Goal: Information Seeking & Learning: Learn about a topic

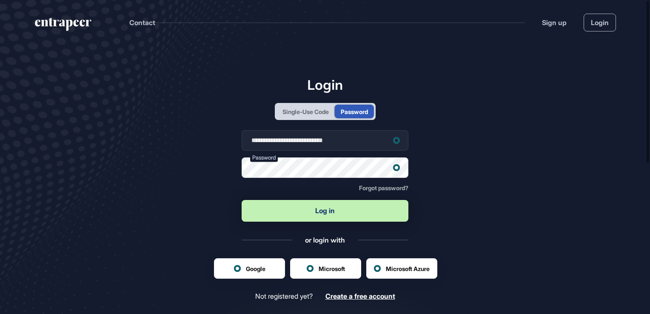
click at [334, 214] on button "Log in" at bounding box center [325, 211] width 167 height 22
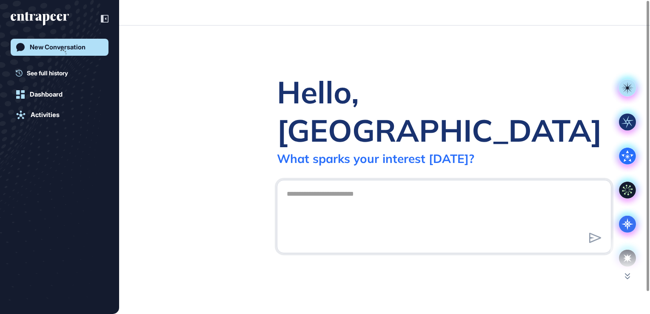
drag, startPoint x: 340, startPoint y: 99, endPoint x: 353, endPoint y: 109, distance: 16.4
click at [353, 109] on div "Hello, [GEOGRAPHIC_DATA]" at bounding box center [444, 111] width 334 height 77
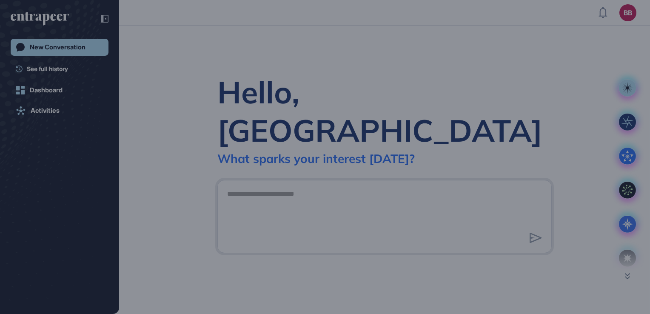
click at [322, 205] on div "Let’s begin!" at bounding box center [325, 220] width 184 height 31
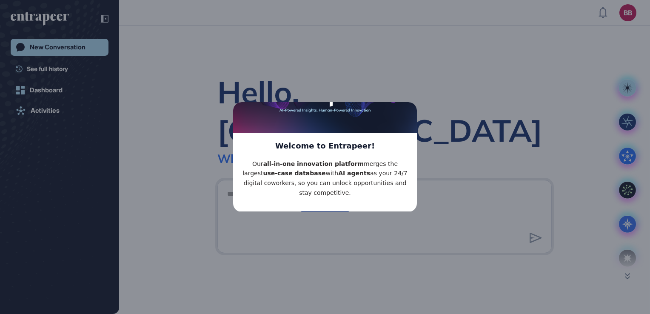
click at [318, 211] on button "Let’s begin!" at bounding box center [324, 219] width 51 height 17
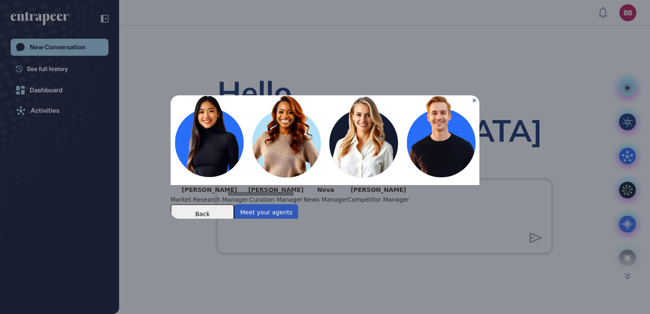
click at [332, 188] on div "Nova News Manager" at bounding box center [326, 194] width 44 height 19
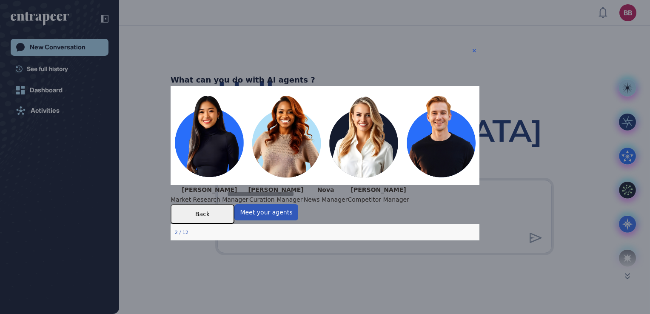
click at [315, 74] on div "What can you do with AI agents ?" at bounding box center [243, 80] width 145 height 12
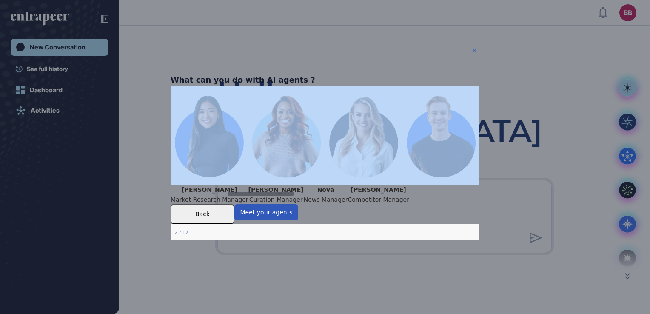
click at [315, 74] on div "What can you do with AI agents ?" at bounding box center [243, 80] width 145 height 12
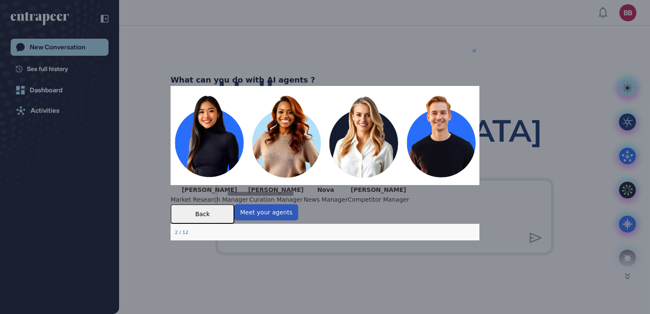
click at [474, 51] on icon "Close Preview" at bounding box center [474, 50] width 3 height 3
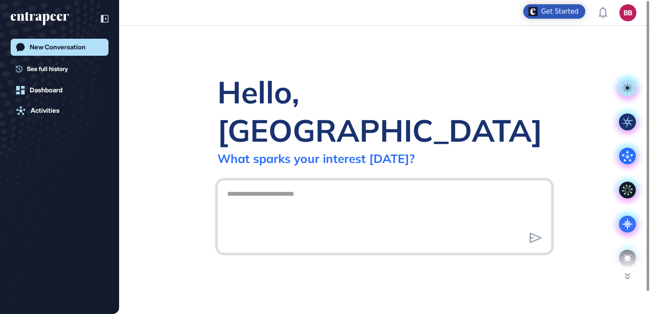
click at [352, 185] on textarea at bounding box center [384, 215] width 325 height 60
type textarea "*"
click at [288, 185] on textarea "**********" at bounding box center [384, 215] width 325 height 60
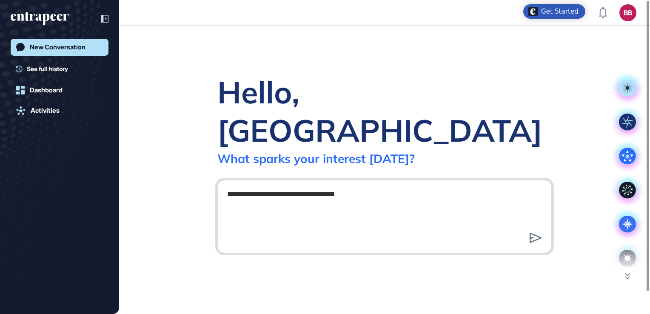
type textarea "**********"
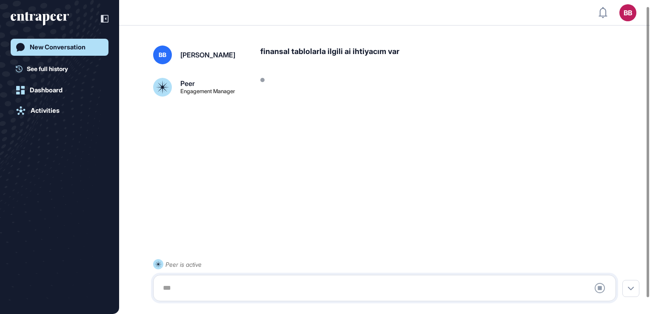
scroll to position [24, 0]
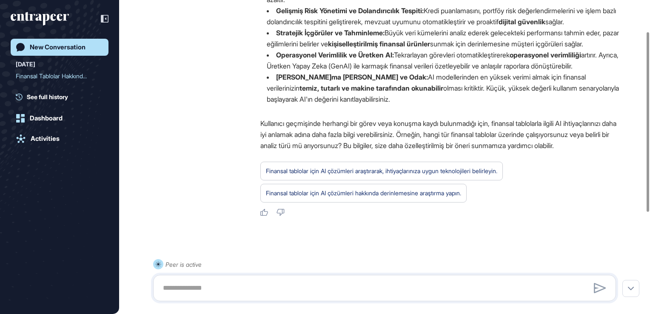
scroll to position [53, 0]
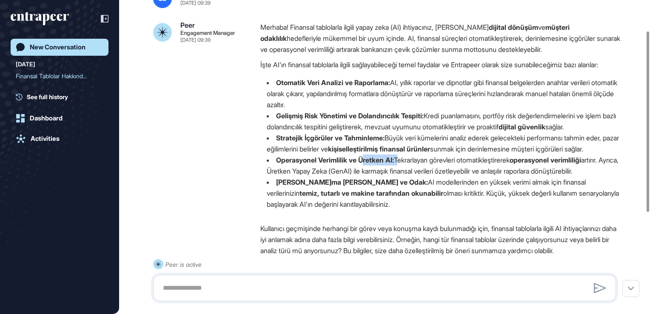
drag, startPoint x: 365, startPoint y: 193, endPoint x: 444, endPoint y: 192, distance: 78.7
click at [444, 177] on li "Operasyonel Verimlilik ve Üretken AI: Tekrarlayan görevleri otomatikleştirerek …" at bounding box center [441, 165] width 362 height 22
drag, startPoint x: 444, startPoint y: 192, endPoint x: 522, endPoint y: 194, distance: 77.9
click at [522, 177] on li "Operasyonel Verimlilik ve Üretken AI: Tekrarlayan görevleri otomatikleştirerek …" at bounding box center [441, 165] width 362 height 22
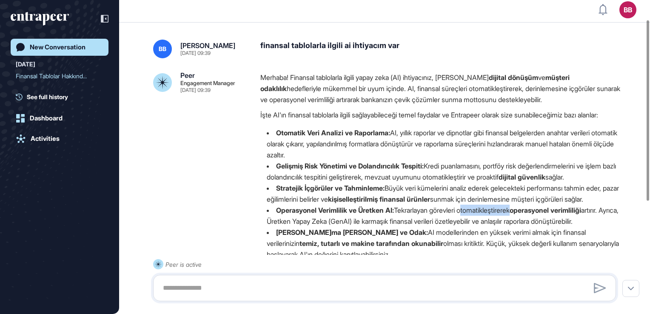
scroll to position [0, 0]
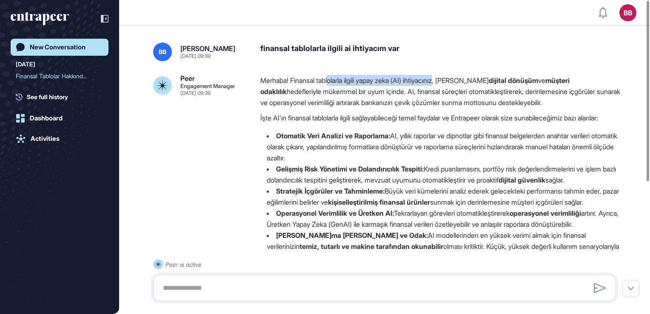
drag, startPoint x: 352, startPoint y: 80, endPoint x: 455, endPoint y: 81, distance: 102.5
click at [455, 81] on p "Merhaba! Finansal tablolarla ilgili yapay zeka (AI) ihtiyacınız, [PERSON_NAME] …" at bounding box center [441, 91] width 362 height 33
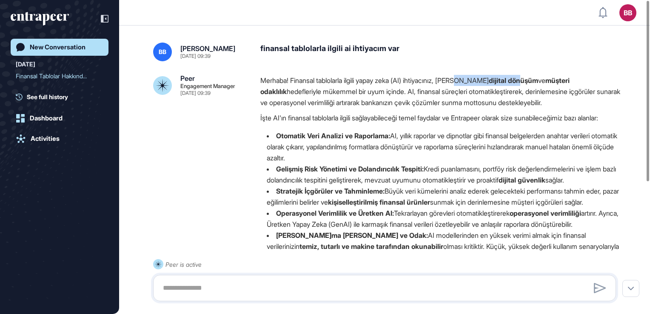
drag, startPoint x: 455, startPoint y: 81, endPoint x: 555, endPoint y: 87, distance: 100.6
click at [555, 87] on p "Merhaba! Finansal tablolarla ilgili yapay zeka (AI) ihtiyacınız, [PERSON_NAME] …" at bounding box center [441, 91] width 362 height 33
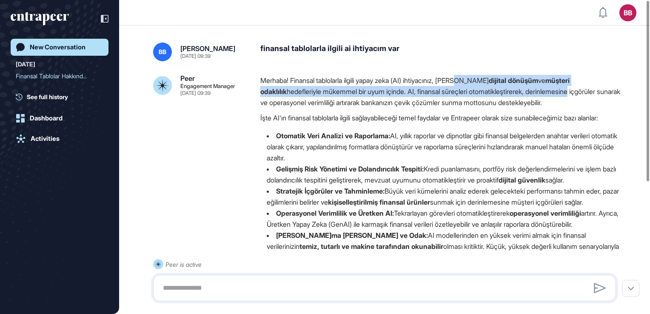
click at [368, 89] on p "Merhaba! Finansal tablolarla ilgili yapay zeka (AI) ihtiyacınız, [PERSON_NAME] …" at bounding box center [441, 91] width 362 height 33
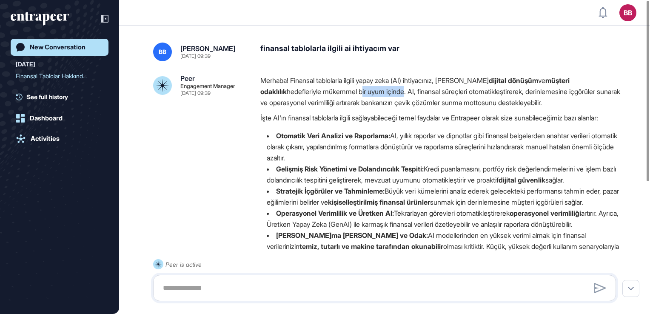
drag, startPoint x: 351, startPoint y: 91, endPoint x: 401, endPoint y: 96, distance: 50.0
click at [401, 96] on p "Merhaba! Finansal tablolarla ilgili yapay zeka (AI) ihtiyacınız, [PERSON_NAME] …" at bounding box center [441, 91] width 362 height 33
drag, startPoint x: 401, startPoint y: 96, endPoint x: 453, endPoint y: 96, distance: 51.9
click at [453, 96] on p "Merhaba! Finansal tablolarla ilgili yapay zeka (AI) ihtiyacınız, [PERSON_NAME] …" at bounding box center [441, 91] width 362 height 33
drag, startPoint x: 453, startPoint y: 96, endPoint x: 418, endPoint y: 95, distance: 34.9
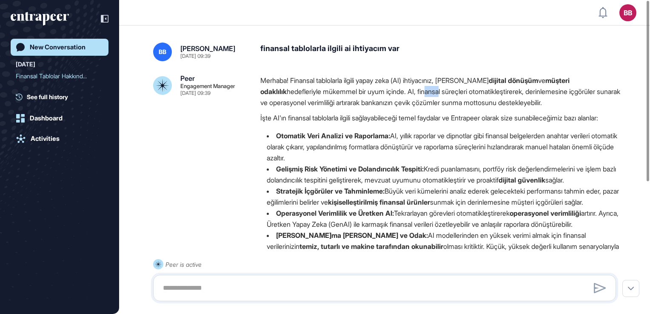
click at [418, 95] on p "Merhaba! Finansal tablolarla ilgili yapay zeka (AI) ihtiyacınız, [PERSON_NAME] …" at bounding box center [441, 91] width 362 height 33
drag, startPoint x: 418, startPoint y: 95, endPoint x: 591, endPoint y: 100, distance: 173.2
click at [591, 100] on p "Merhaba! Finansal tablolarla ilgili yapay zeka (AI) ihtiyacınız, [PERSON_NAME] …" at bounding box center [441, 91] width 362 height 33
drag, startPoint x: 591, startPoint y: 100, endPoint x: 579, endPoint y: 115, distance: 19.7
click at [579, 115] on p "İşte AI'ın finansal tablolarla ilgili sağlayabileceği temel faydalar ve Entrape…" at bounding box center [441, 117] width 362 height 11
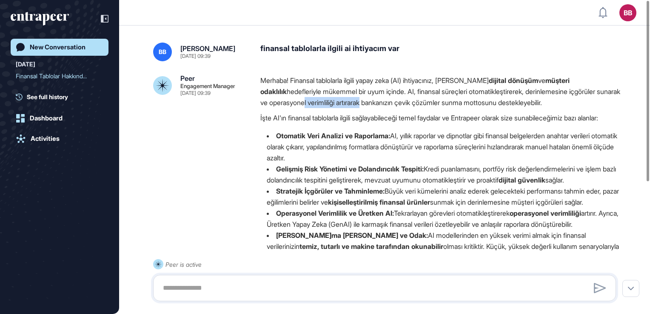
drag, startPoint x: 339, startPoint y: 101, endPoint x: 373, endPoint y: 101, distance: 34.0
click at [373, 101] on p "Merhaba! Finansal tablolarla ilgili yapay zeka (AI) ihtiyacınız, [PERSON_NAME] …" at bounding box center [441, 91] width 362 height 33
drag, startPoint x: 373, startPoint y: 101, endPoint x: 503, endPoint y: 101, distance: 130.2
click at [503, 101] on p "Merhaba! Finansal tablolarla ilgili yapay zeka (AI) ihtiyacınız, [PERSON_NAME] …" at bounding box center [441, 91] width 362 height 33
drag, startPoint x: 276, startPoint y: 114, endPoint x: 349, endPoint y: 125, distance: 74.1
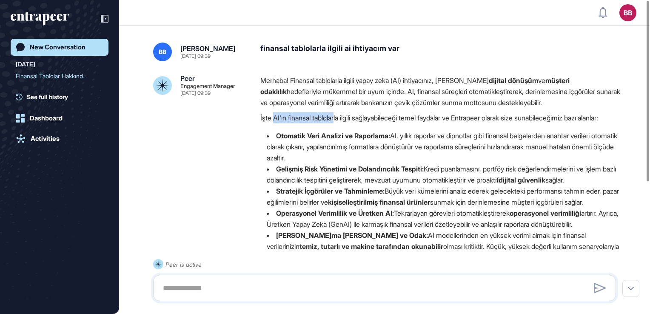
click at [340, 117] on p "İşte AI'ın finansal tablolarla ilgili sağlayabileceği temel faydalar ve Entrape…" at bounding box center [441, 117] width 362 height 11
drag, startPoint x: 349, startPoint y: 125, endPoint x: 393, endPoint y: 121, distance: 44.4
click at [393, 121] on p "İşte AI'ın finansal tablolarla ilgili sağlayabileceği temel faydalar ve Entrape…" at bounding box center [441, 117] width 362 height 11
drag, startPoint x: 393, startPoint y: 121, endPoint x: 480, endPoint y: 123, distance: 86.8
click at [480, 123] on p "İşte AI'ın finansal tablolarla ilgili sağlayabileceği temel faydalar ve Entrape…" at bounding box center [441, 117] width 362 height 11
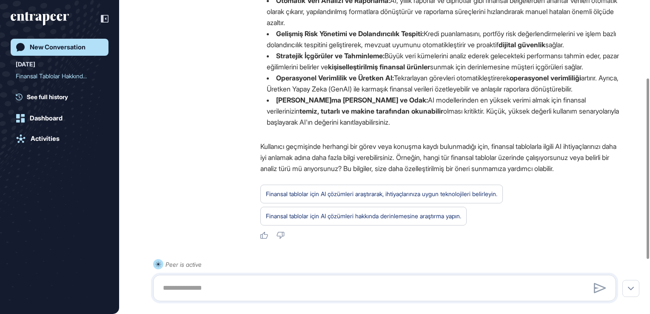
scroll to position [213, 0]
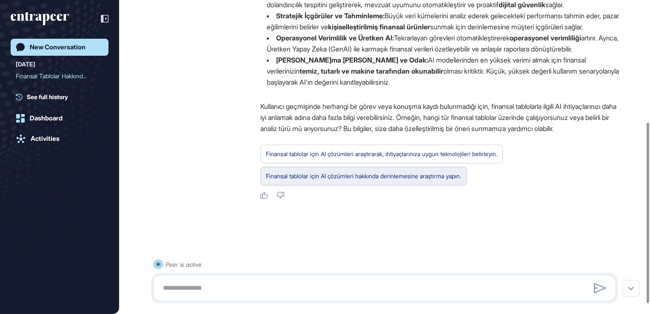
click at [340, 185] on div "Finansal tablolar için AI çözümleri hakkında derinlemesine araştırma yapın." at bounding box center [363, 176] width 206 height 19
click at [345, 182] on div "Finansal tablolar için AI çözümleri hakkında derinlemesine araştırma yapın." at bounding box center [363, 176] width 195 height 11
click at [347, 182] on div "Finansal tablolar için AI çözümleri hakkında derinlemesine araştırma yapın." at bounding box center [363, 176] width 195 height 11
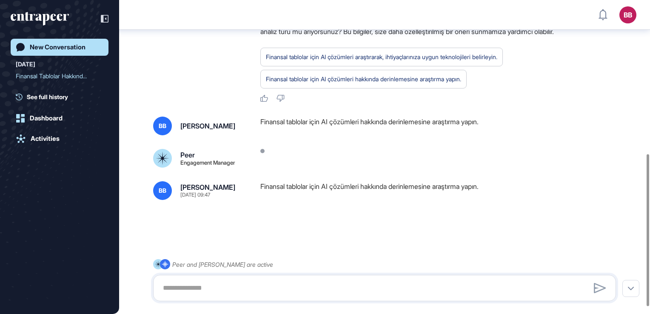
scroll to position [329, 0]
click at [289, 205] on div "BB Batuhan Baş [DATE] 09:39 finansal tablolarla ilgili ai ihtiyacım var Peer En…" at bounding box center [384, 21] width 531 height 537
click at [374, 228] on div at bounding box center [384, 231] width 463 height 34
